Goal: Contribute content

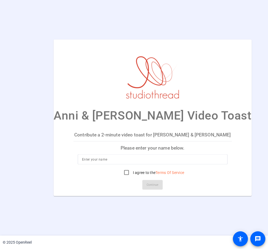
click at [91, 159] on input at bounding box center [152, 159] width 141 height 6
type input "c"
type input "[PERSON_NAME]"
click at [121, 174] on input "I agree to the Terms Of Service" at bounding box center [126, 172] width 11 height 11
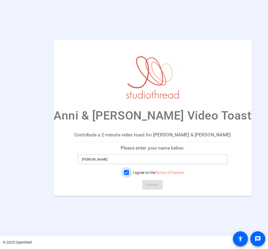
checkbox input "true"
click at [147, 186] on span "Continue" at bounding box center [153, 185] width 12 height 8
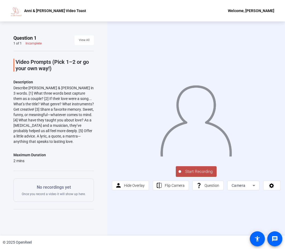
click at [195, 173] on span "Start Recording" at bounding box center [198, 172] width 35 height 6
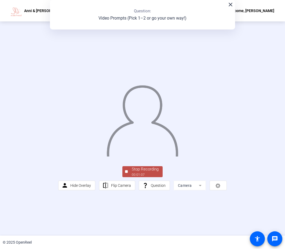
click at [149, 173] on div "Stop Recording" at bounding box center [145, 169] width 27 height 6
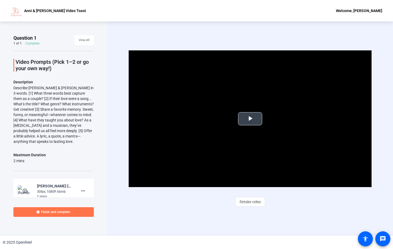
click at [250, 119] on span "Video Player" at bounding box center [250, 119] width 0 height 0
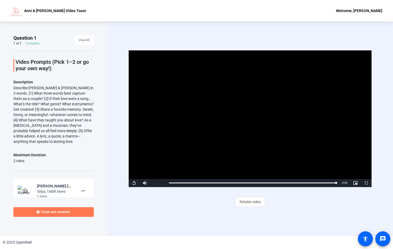
click at [83, 214] on span at bounding box center [53, 212] width 80 height 13
